Goal: Check status: Check status

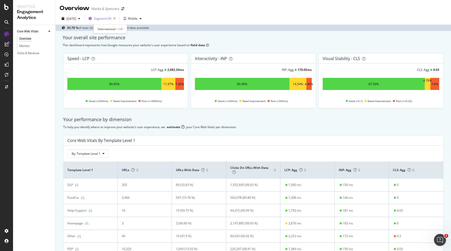
click at [109, 19] on span "Segment: UK" at bounding box center [102, 18] width 17 height 4
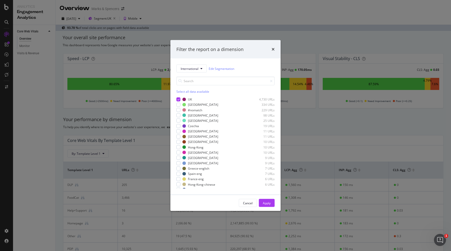
click at [243, 15] on div "Filter the report on a dimension International Edit Segmentation Select all dat…" at bounding box center [225, 125] width 451 height 251
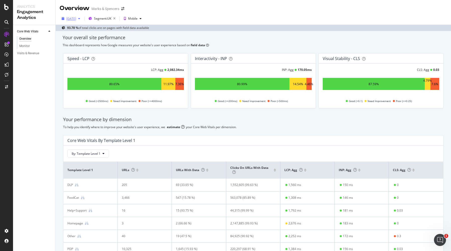
click at [73, 20] on div "[DATE]" at bounding box center [71, 19] width 10 height 4
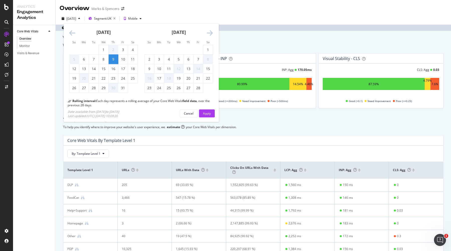
click at [212, 34] on icon "Move forward to switch to the next month." at bounding box center [210, 33] width 6 height 7
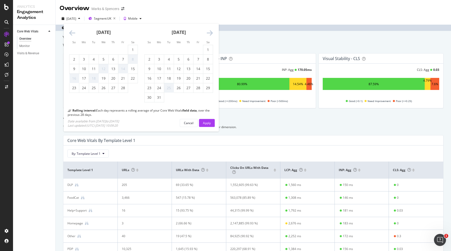
click at [212, 34] on icon "Move forward to switch to the next month." at bounding box center [210, 33] width 6 height 7
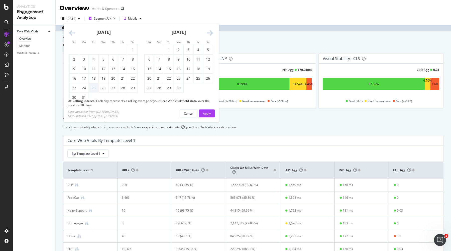
click at [212, 34] on icon "Move forward to switch to the next month." at bounding box center [210, 33] width 6 height 7
click at [206, 31] on div "[DATE]" at bounding box center [178, 34] width 69 height 21
click at [211, 34] on icon "Move forward to switch to the next month." at bounding box center [210, 33] width 6 height 7
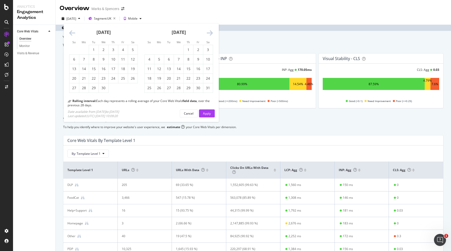
click at [211, 32] on icon "Move forward to switch to the next month." at bounding box center [210, 33] width 6 height 7
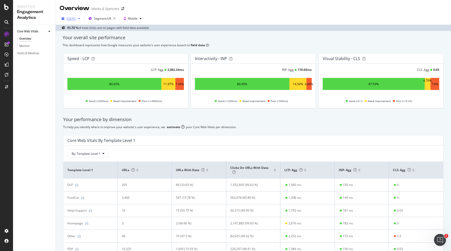
click at [76, 18] on div "[DATE]" at bounding box center [71, 19] width 10 height 4
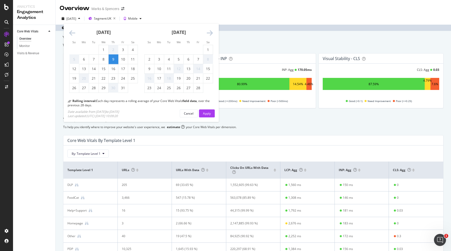
click at [212, 32] on icon "Move forward to switch to the next month." at bounding box center [210, 33] width 6 height 7
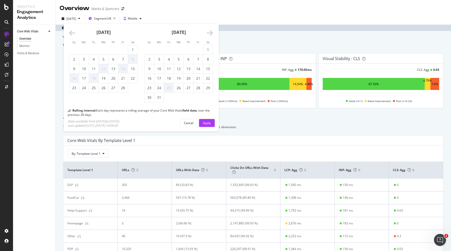
click at [212, 32] on icon "Move forward to switch to the next month." at bounding box center [210, 33] width 6 height 7
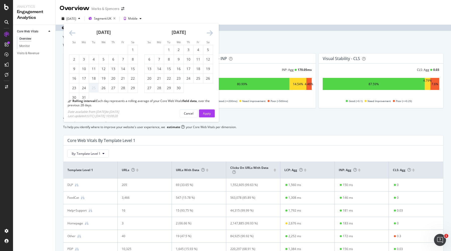
click at [212, 32] on icon "Move forward to switch to the next month." at bounding box center [210, 33] width 6 height 7
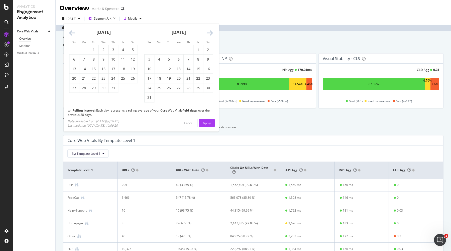
click at [212, 32] on icon "Move forward to switch to the next month." at bounding box center [210, 33] width 6 height 7
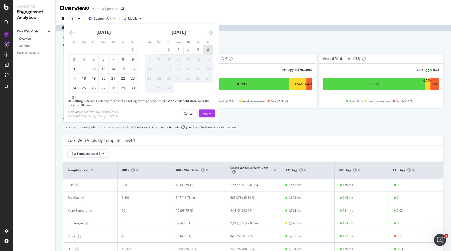
click at [208, 46] on div "6" at bounding box center [208, 49] width 10 height 9
click at [210, 114] on div "Apply" at bounding box center [207, 113] width 8 height 4
